Goal: Information Seeking & Learning: Check status

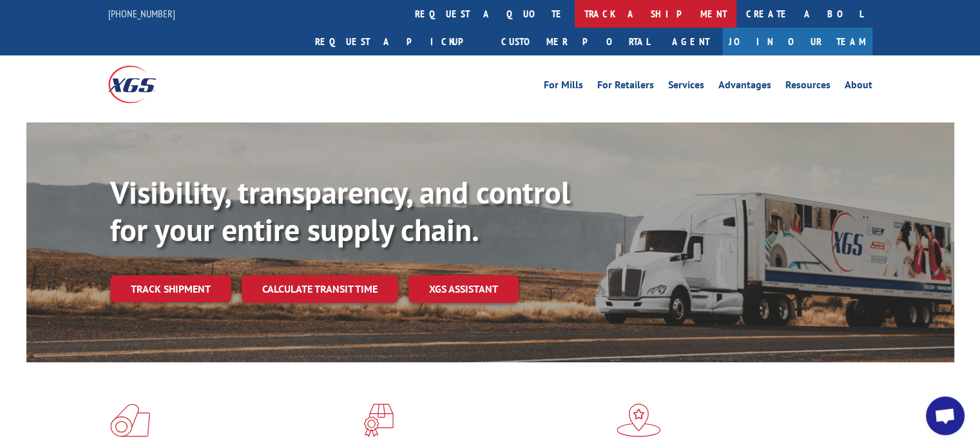
click at [575, 15] on link "track a shipment" at bounding box center [656, 14] width 162 height 28
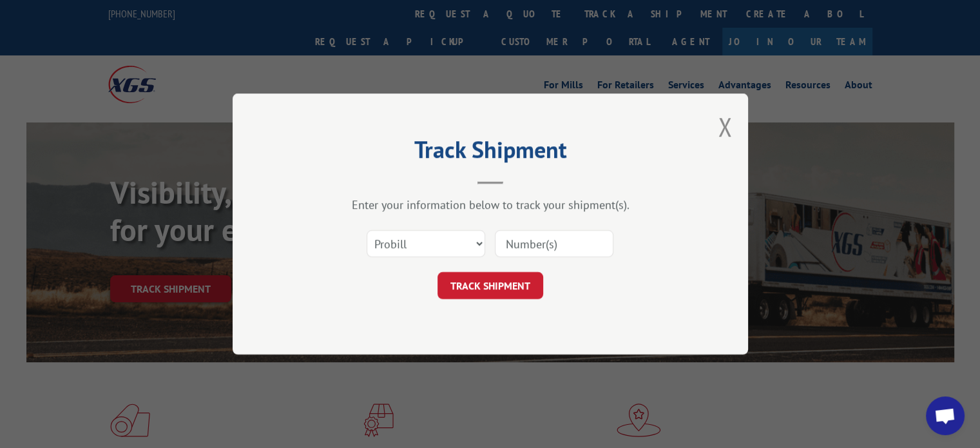
click at [580, 239] on input at bounding box center [554, 243] width 119 height 27
paste input "16955617"
type input "16955617"
click at [505, 277] on button "TRACK SHIPMENT" at bounding box center [491, 285] width 106 height 27
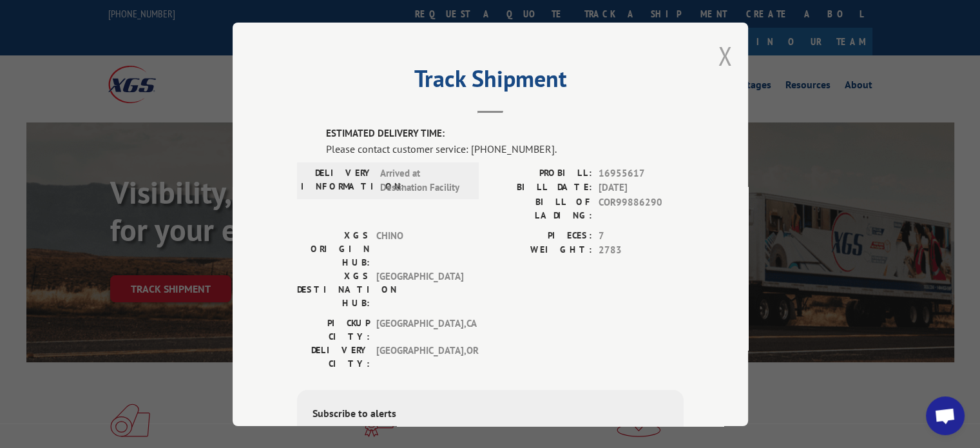
click at [718, 48] on button "Close modal" at bounding box center [725, 56] width 14 height 34
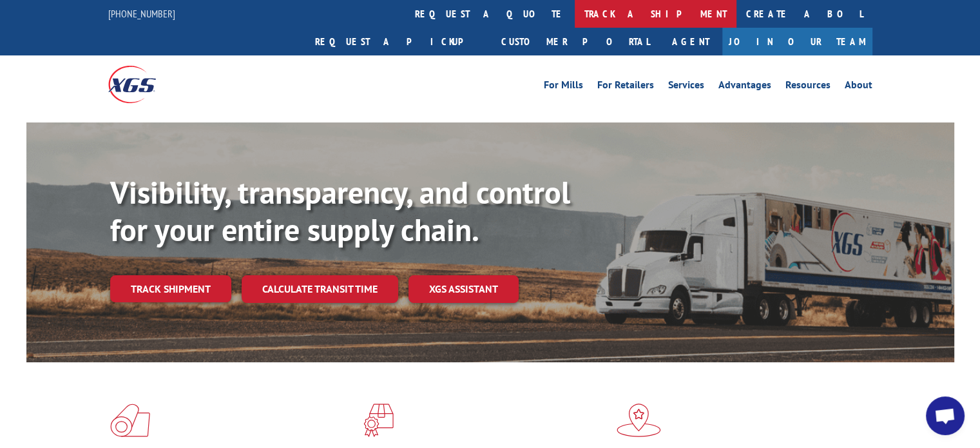
click at [575, 5] on link "track a shipment" at bounding box center [656, 14] width 162 height 28
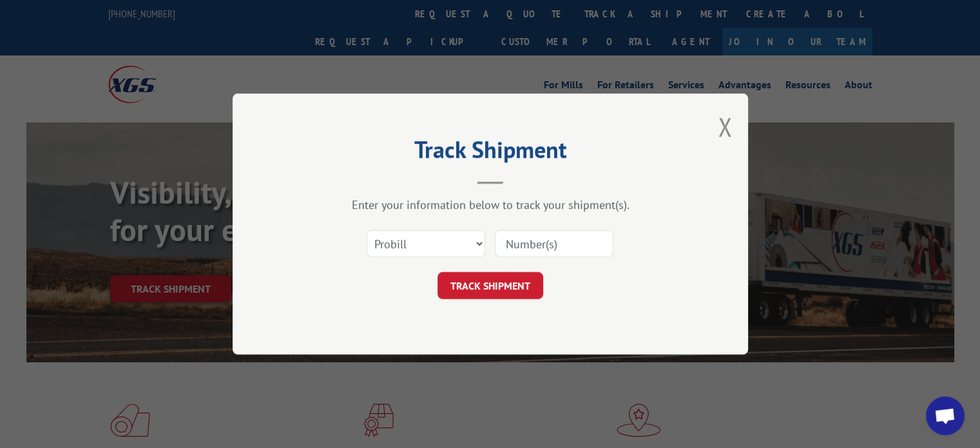
paste input "16928765"
click at [564, 241] on input at bounding box center [554, 243] width 119 height 27
type input "16928765"
click at [496, 277] on button "TRACK SHIPMENT" at bounding box center [491, 285] width 106 height 27
